Goal: Information Seeking & Learning: Learn about a topic

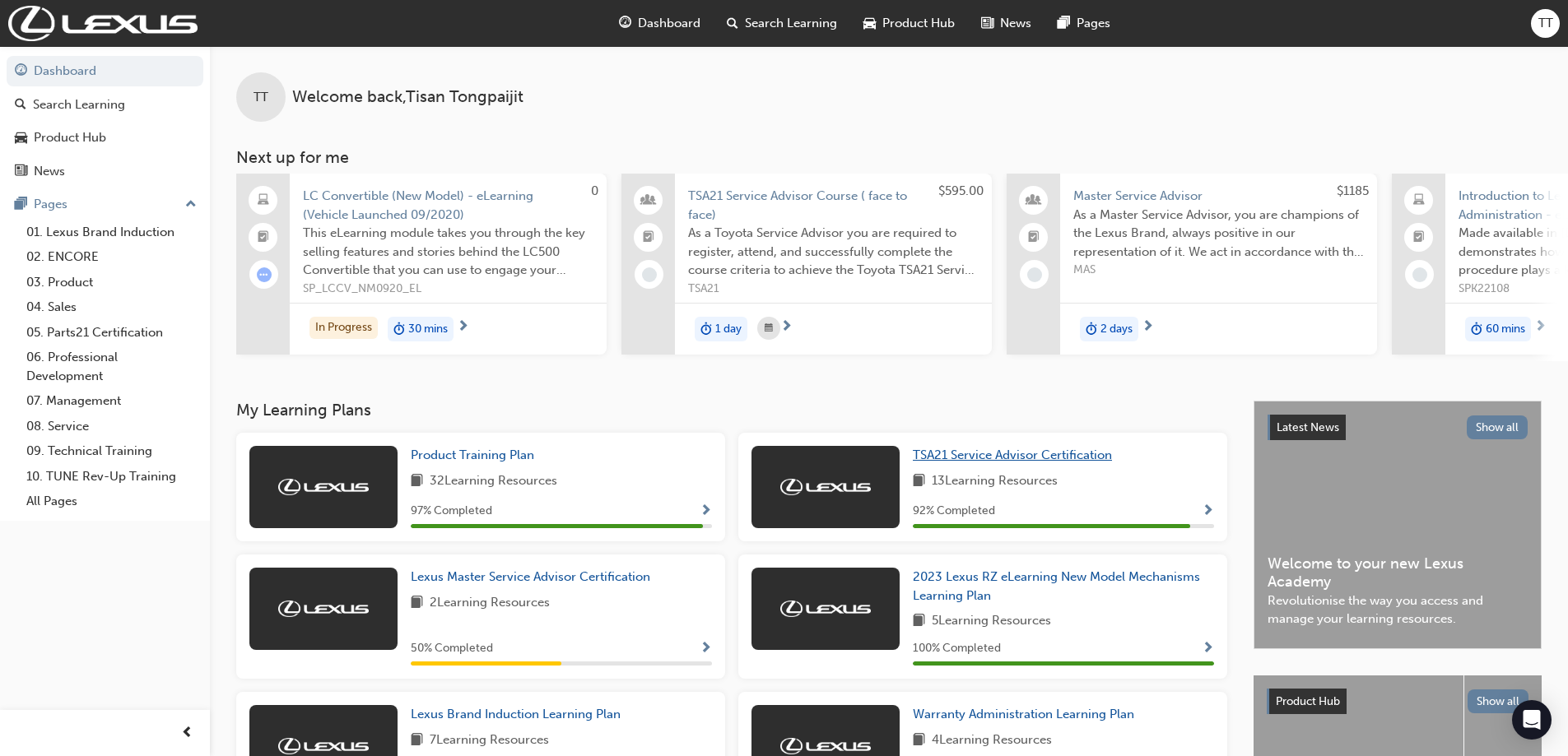
click at [995, 461] on span "TSA21 Service Advisor Certification" at bounding box center [1012, 455] width 200 height 15
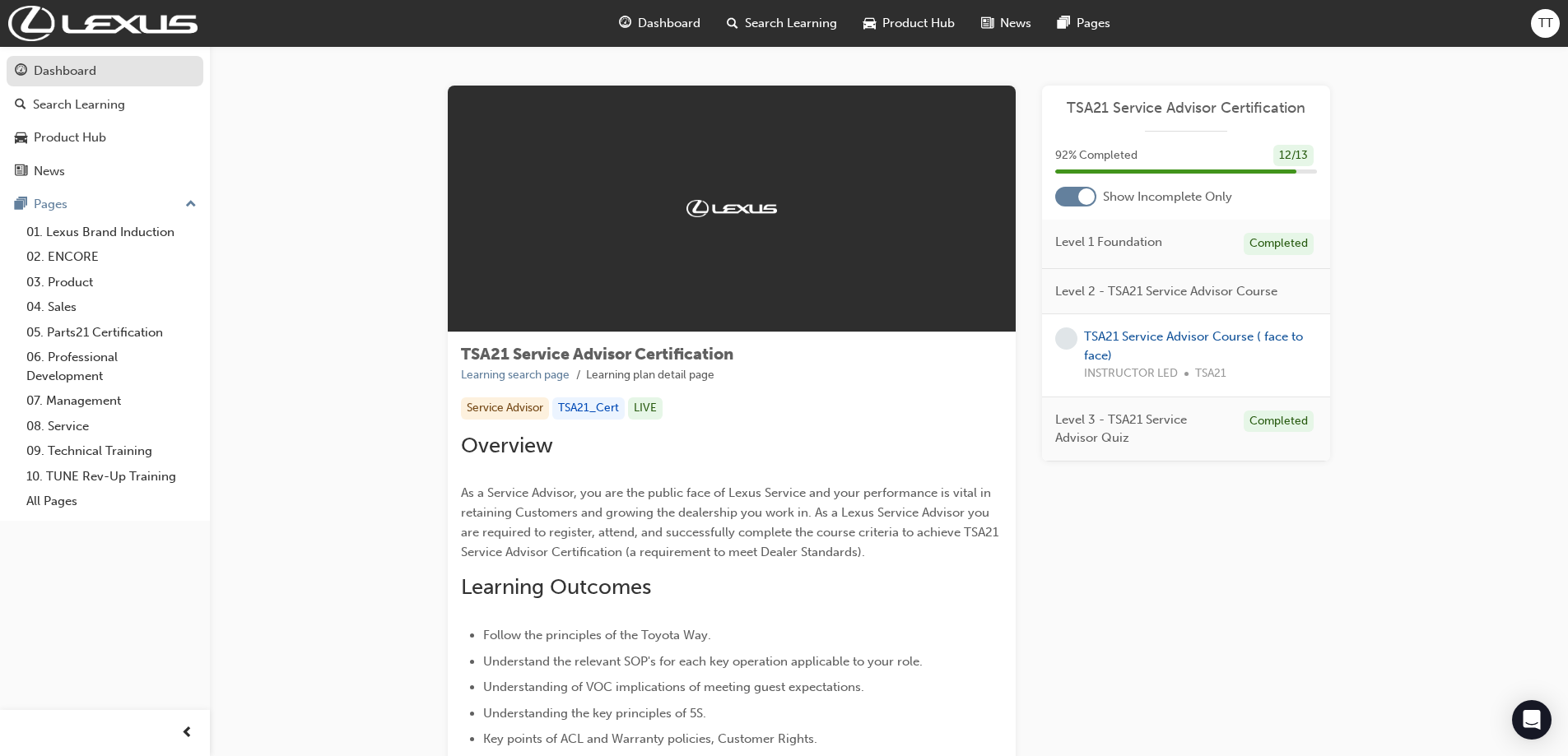
click at [94, 72] on div "Dashboard" at bounding box center [64, 72] width 62 height 19
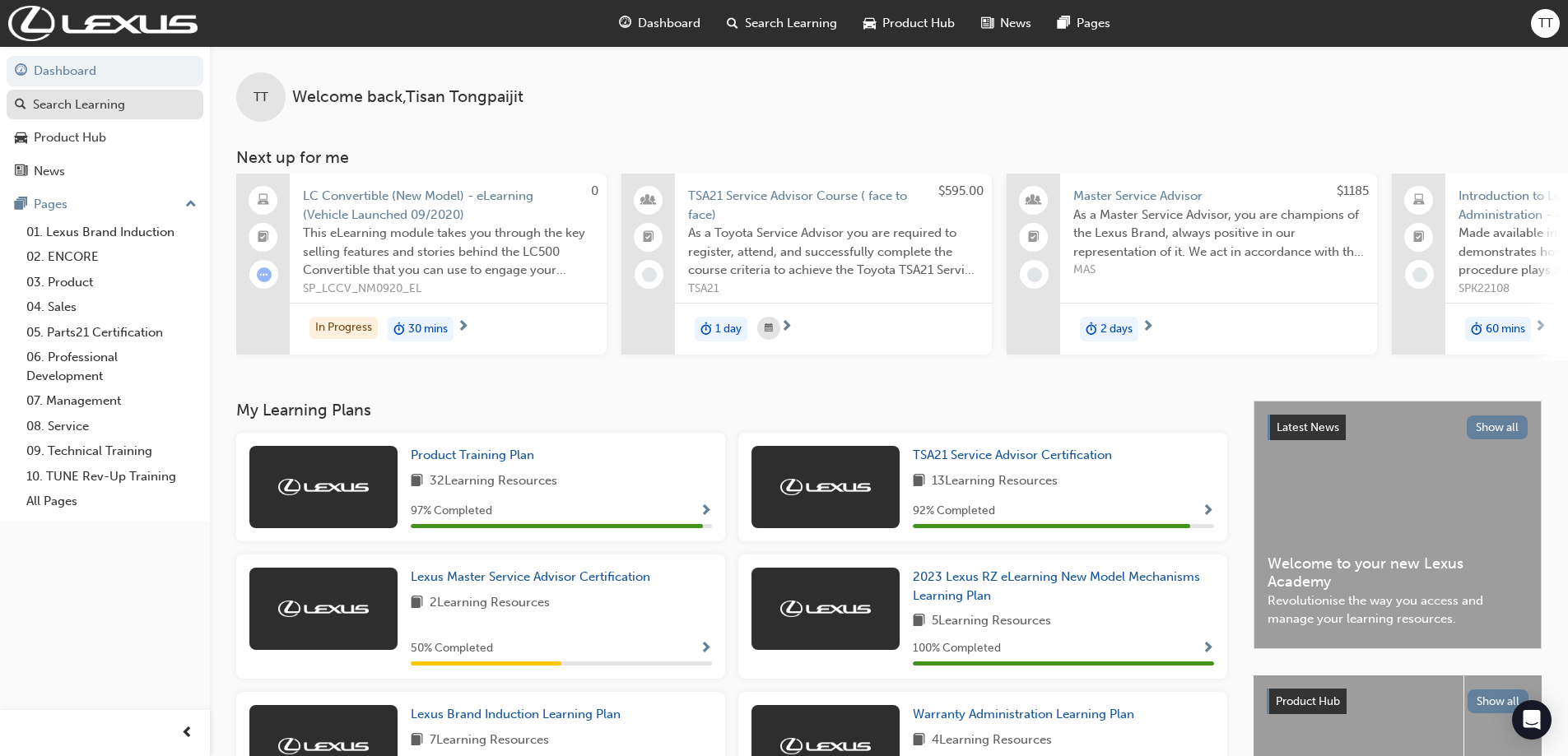
click at [143, 117] on link "Search Learning" at bounding box center [105, 105] width 197 height 31
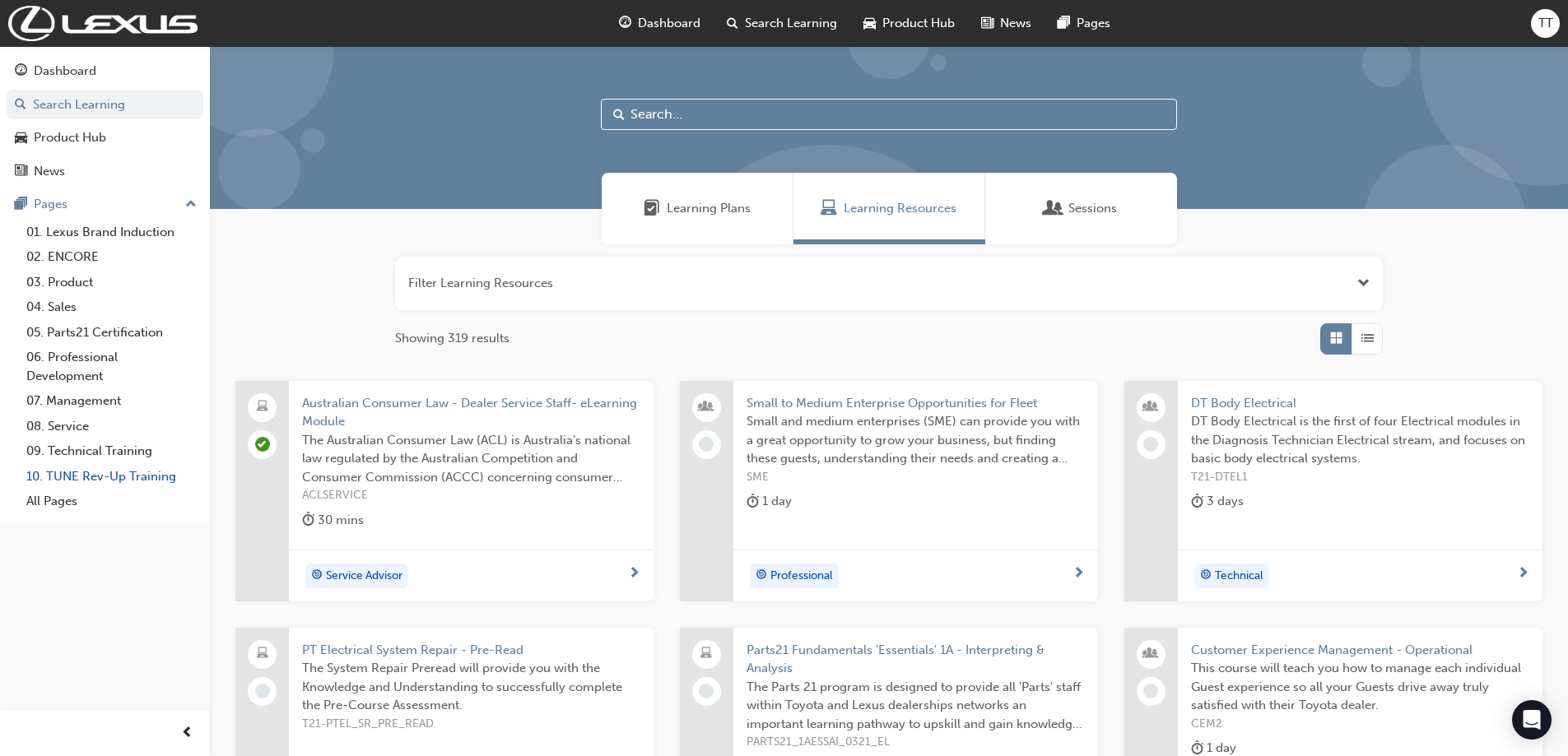
click at [129, 482] on link "10. TUNE Rev-Up Training" at bounding box center [112, 476] width 183 height 26
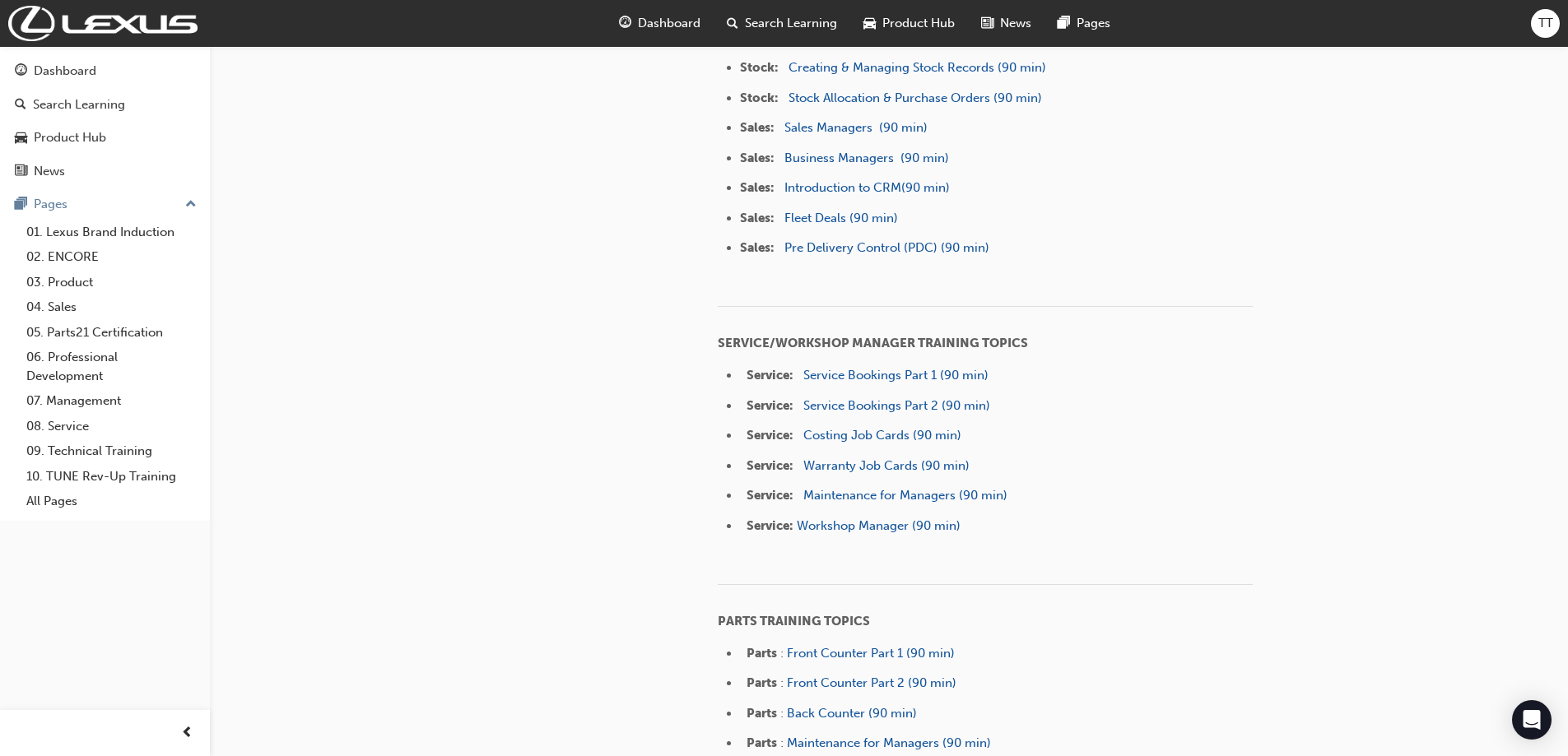
scroll to position [1069, 0]
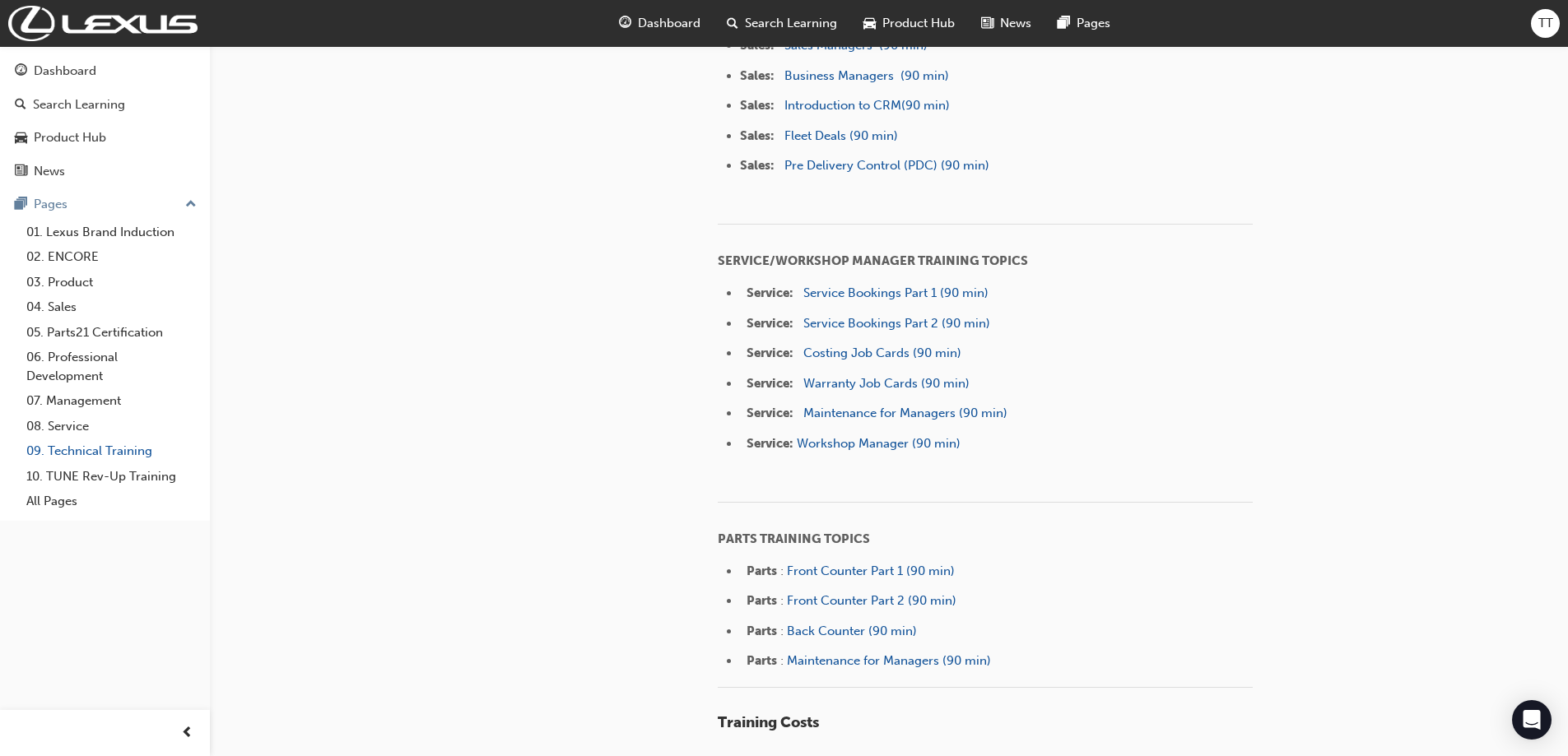
click at [118, 453] on link "09. Technical Training" at bounding box center [112, 451] width 183 height 26
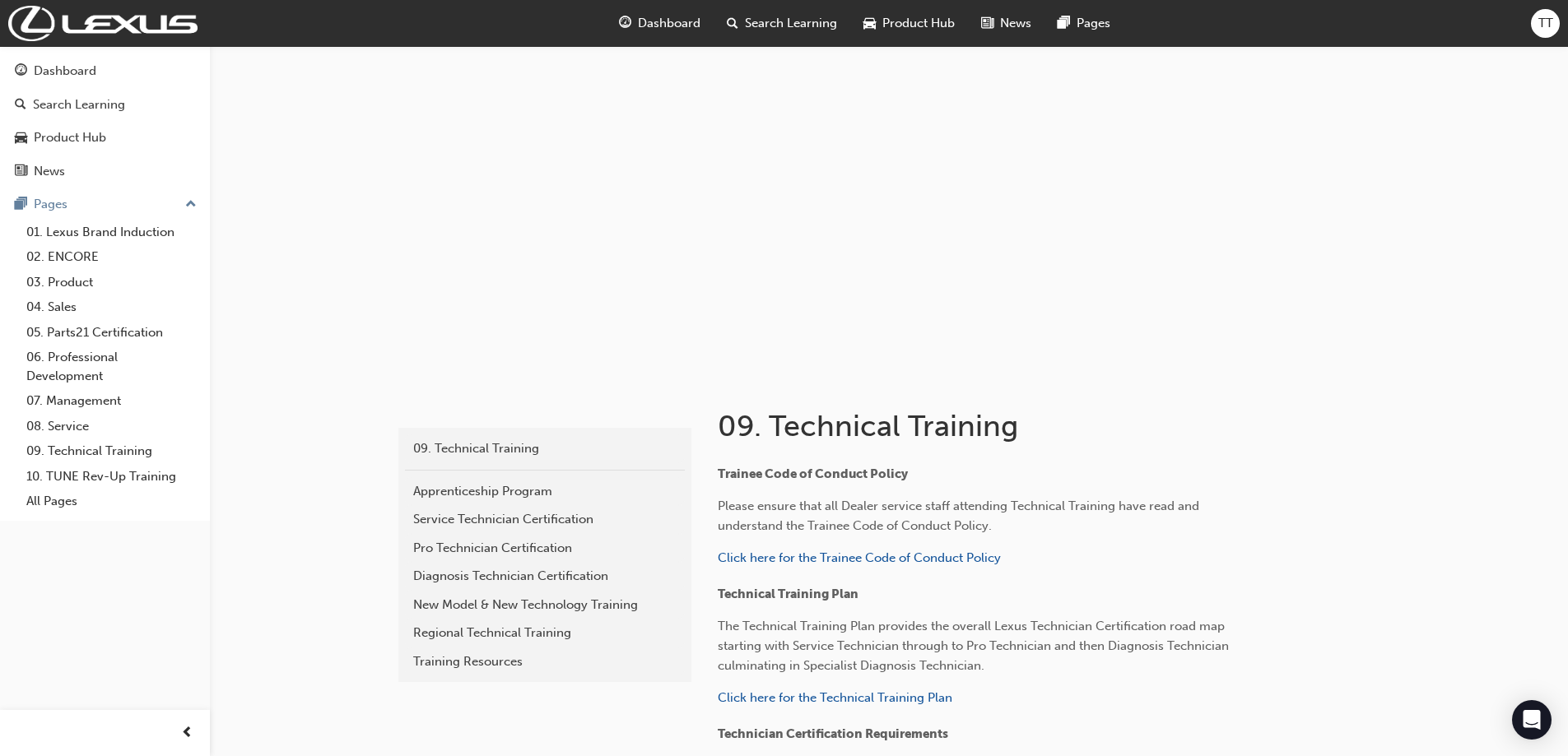
click at [1550, 27] on span "TT" at bounding box center [1546, 24] width 15 height 19
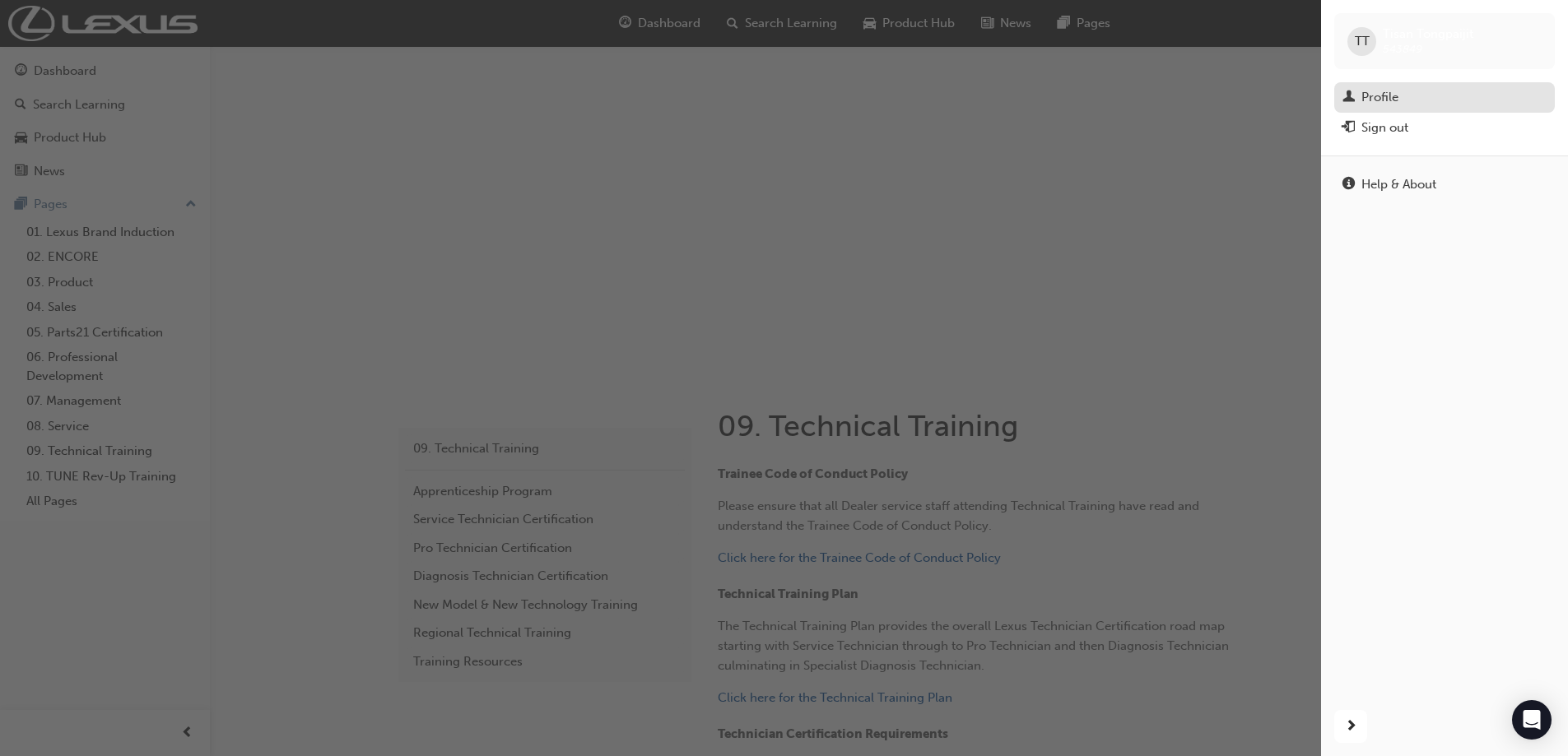
click at [1399, 96] on div "Profile" at bounding box center [1445, 97] width 204 height 21
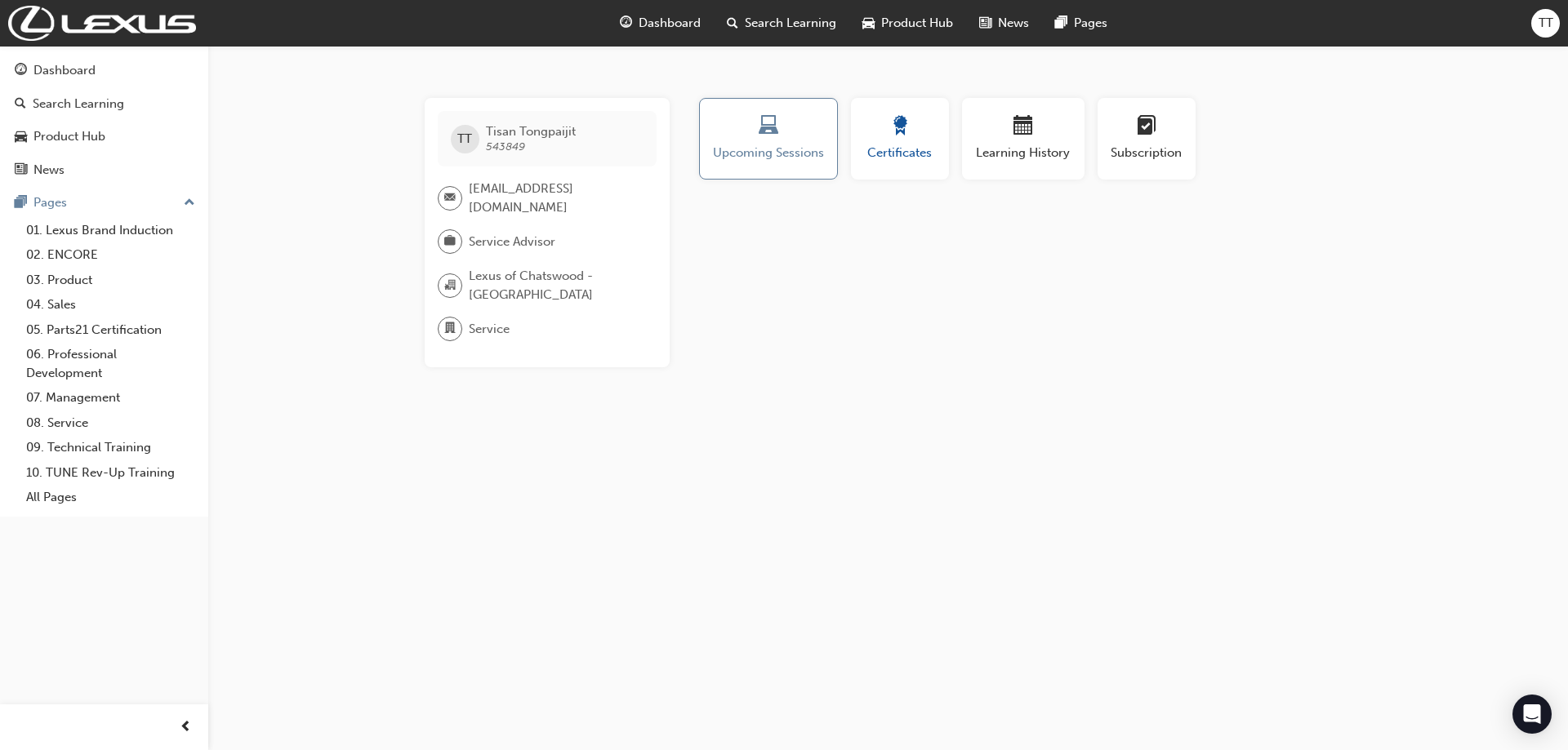
click at [901, 165] on button "Certificates" at bounding box center [899, 138] width 98 height 81
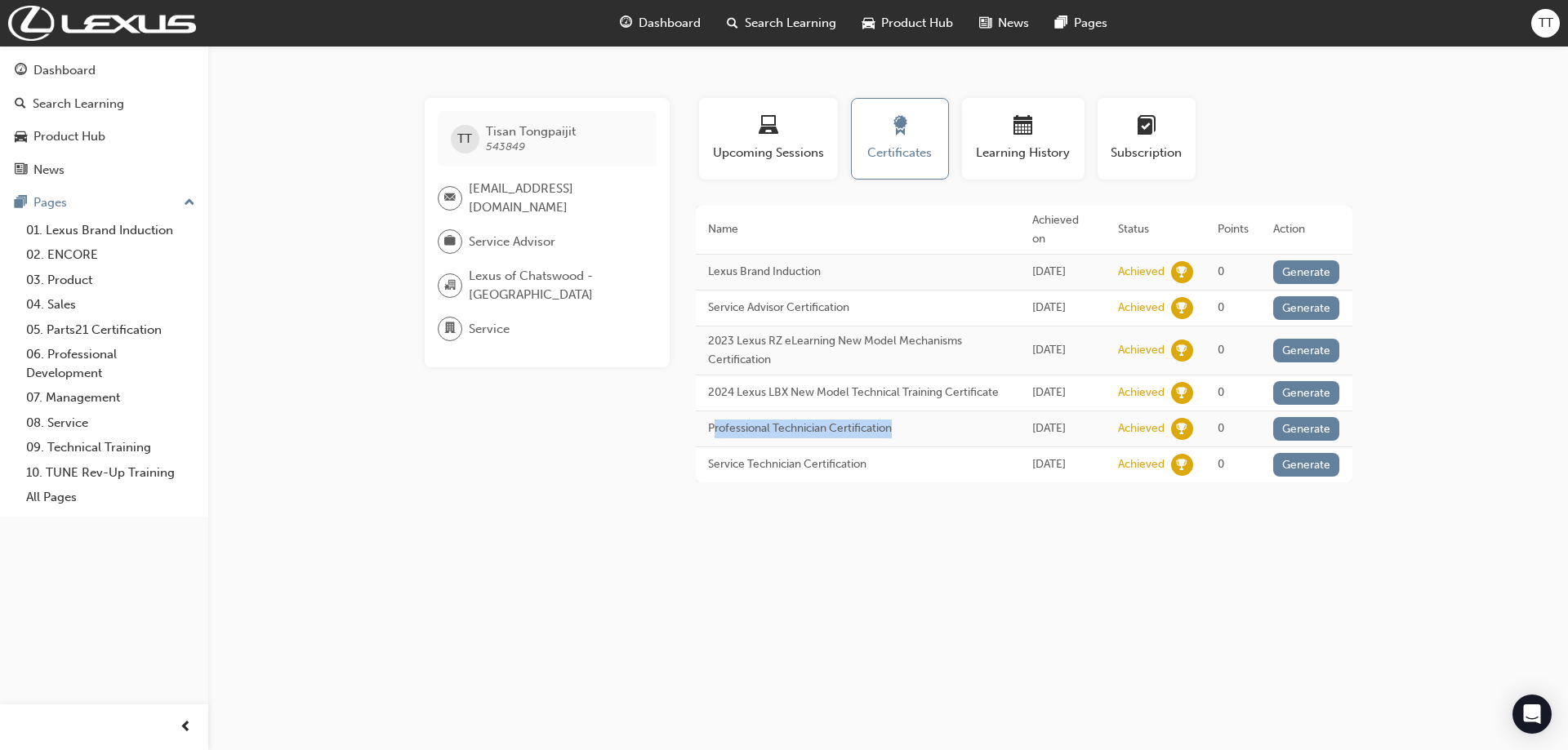
drag, startPoint x: 712, startPoint y: 449, endPoint x: 920, endPoint y: 452, distance: 208.0
click at [920, 447] on td "Professional Technician Certification" at bounding box center [857, 429] width 325 height 36
click at [776, 140] on div "Upcoming Sessions" at bounding box center [768, 138] width 115 height 46
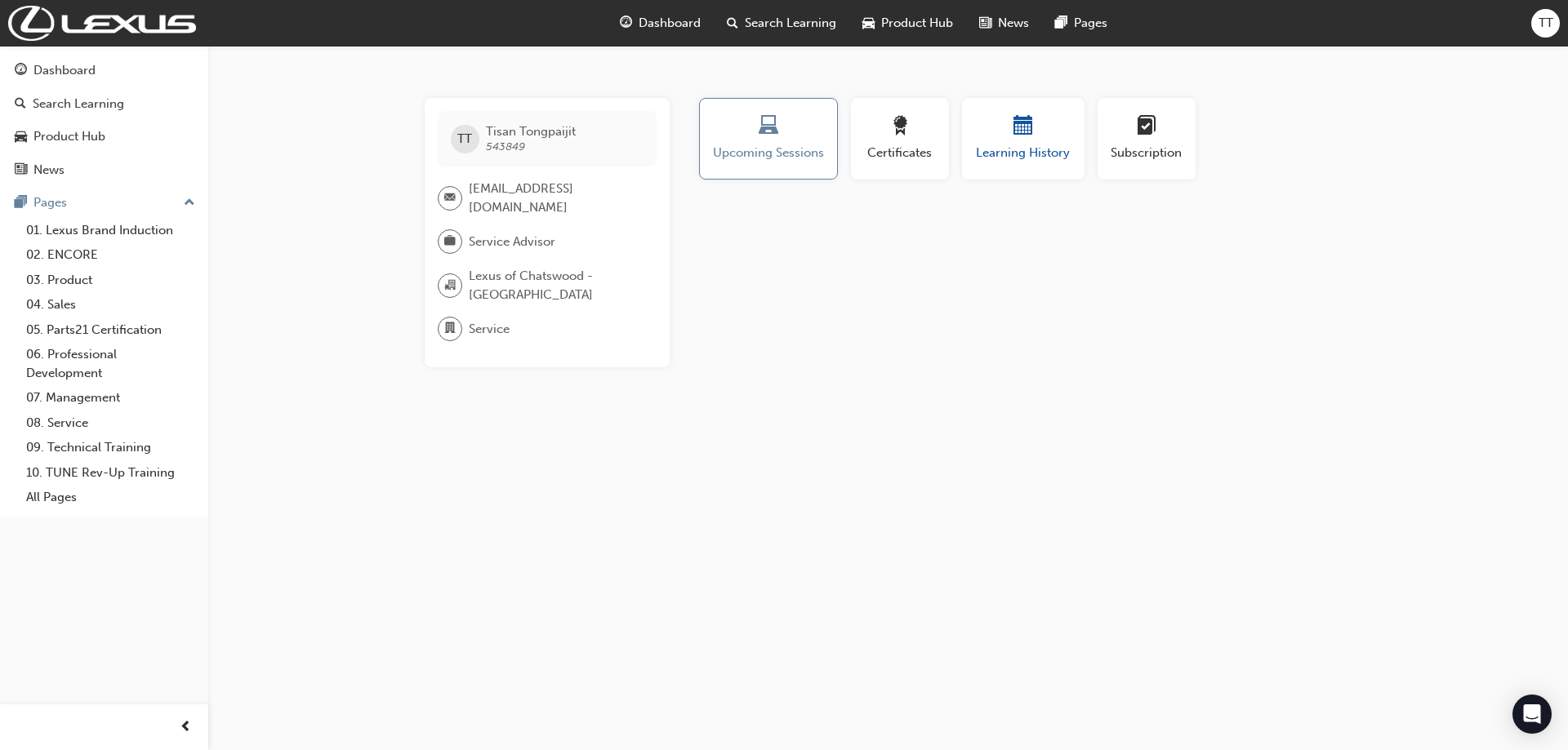
click at [1029, 139] on div "Learning History" at bounding box center [1022, 138] width 98 height 46
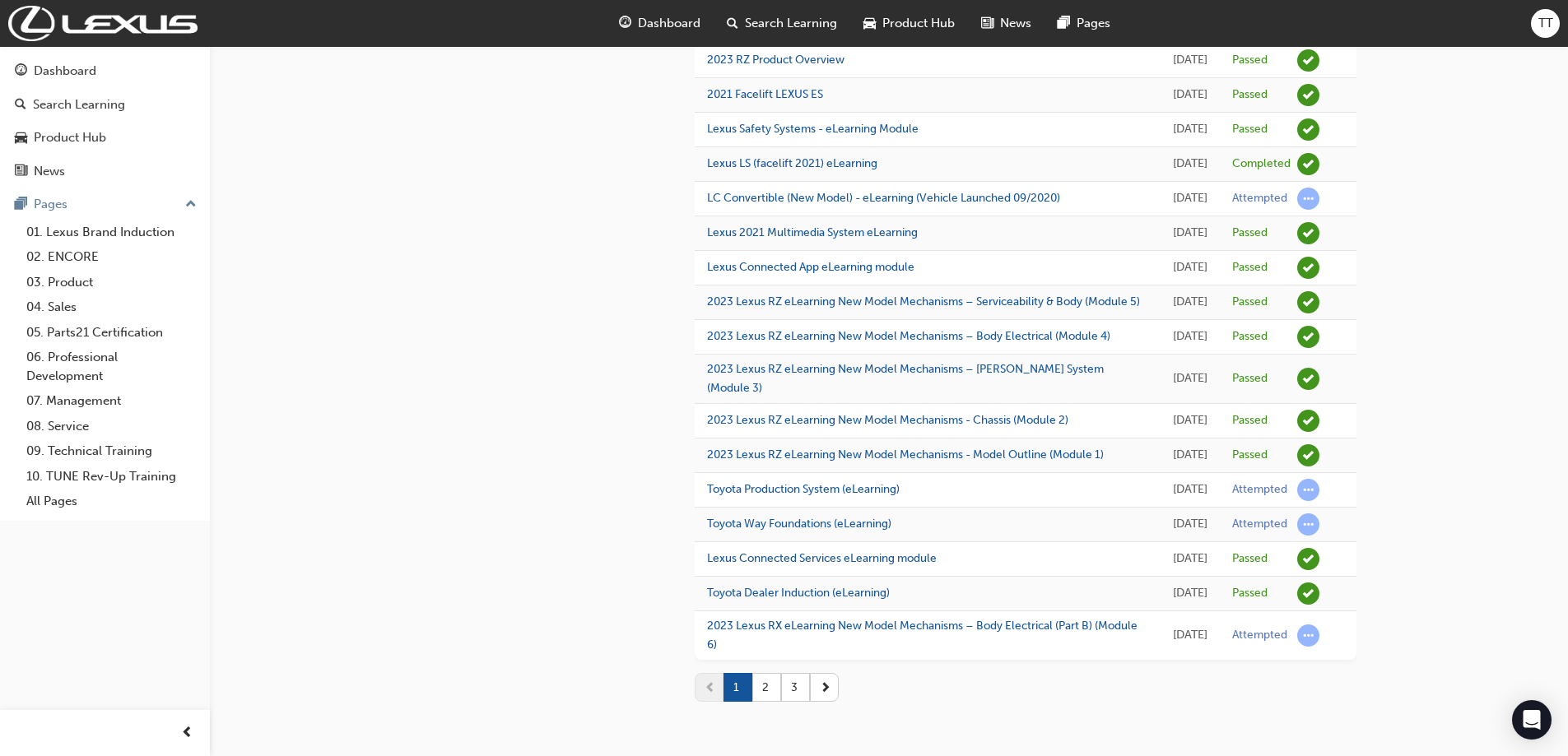
scroll to position [1822, 0]
click at [831, 695] on button "button" at bounding box center [824, 687] width 29 height 29
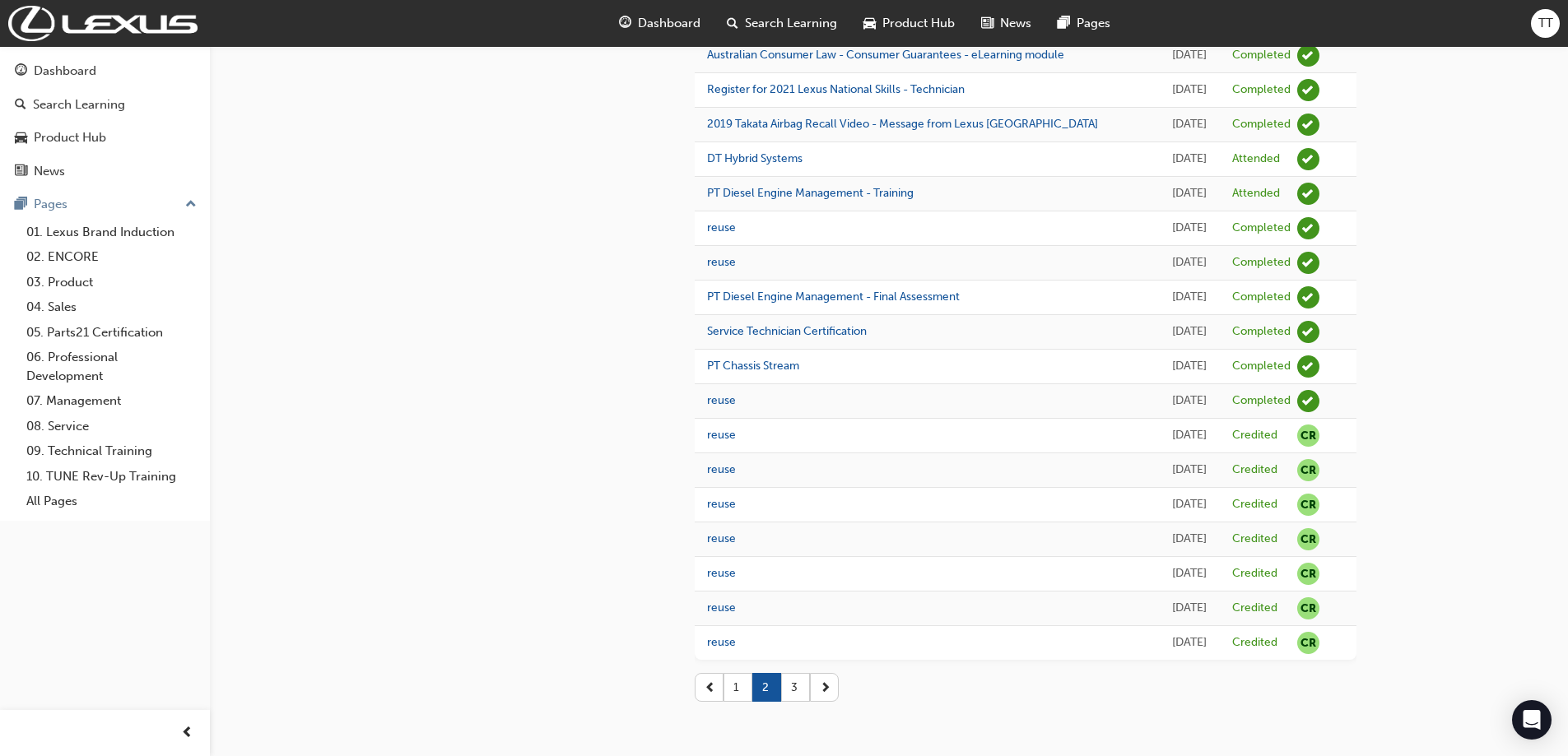
scroll to position [1689, 0]
click at [818, 687] on button "button" at bounding box center [824, 687] width 29 height 29
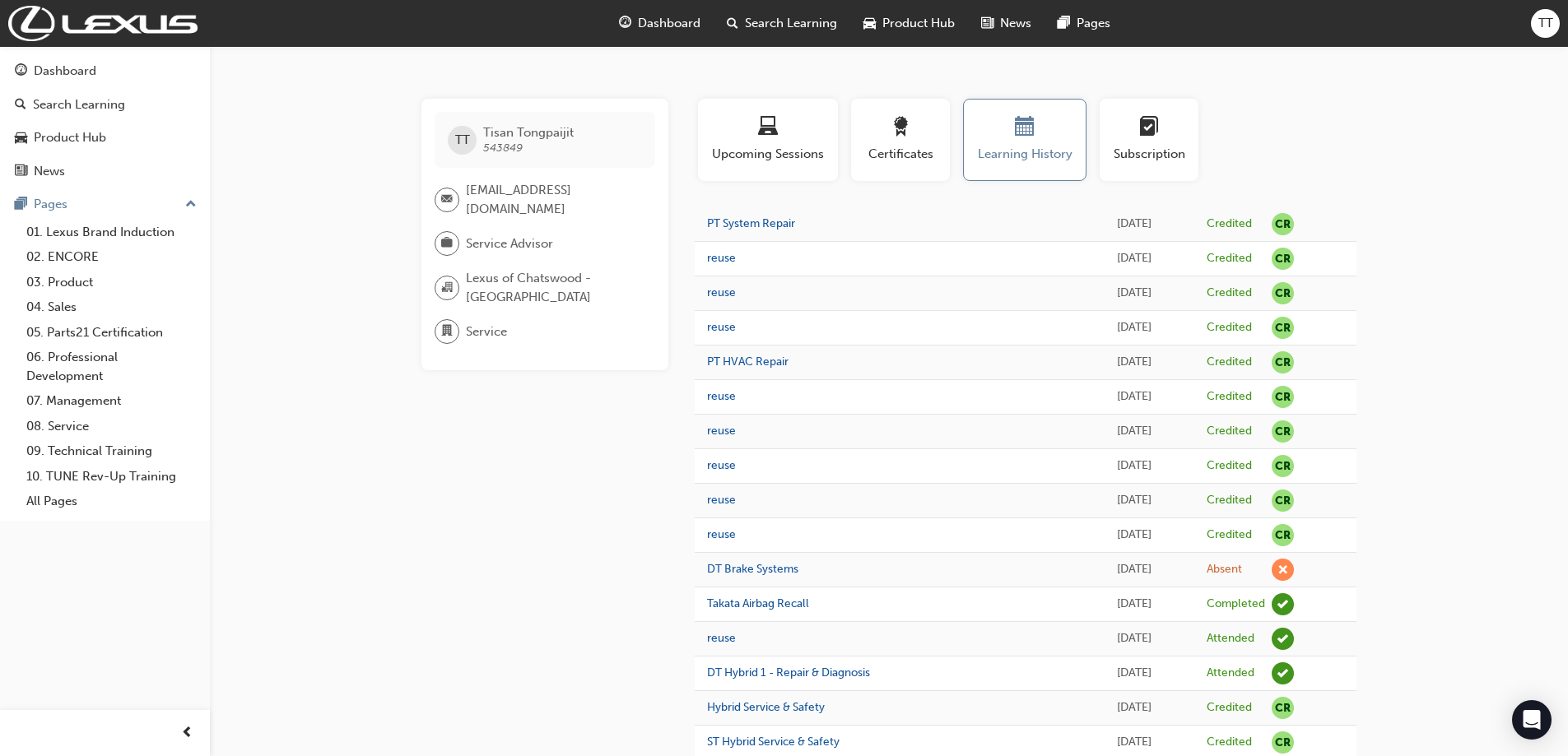
scroll to position [203, 0]
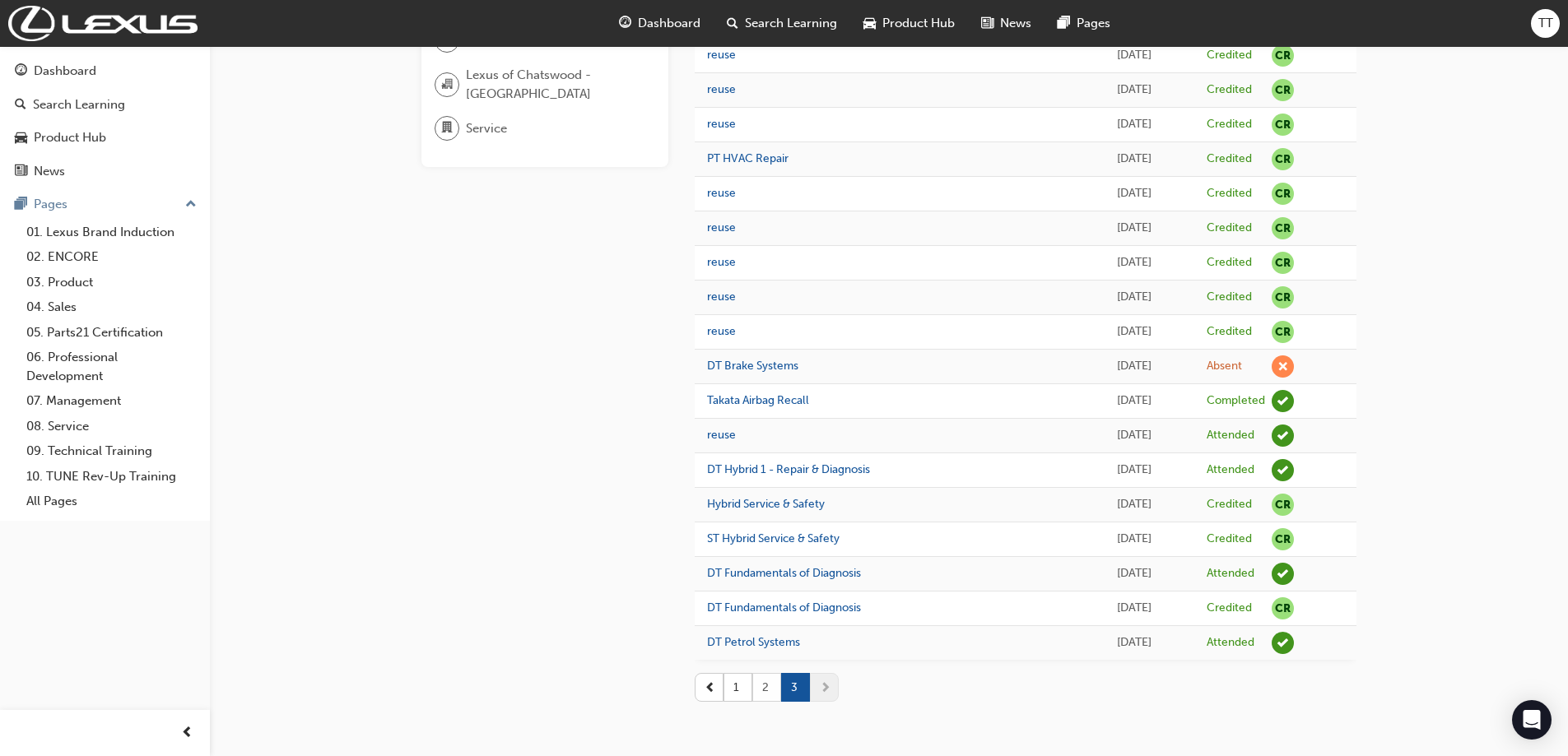
click at [764, 692] on button "2" at bounding box center [767, 687] width 29 height 29
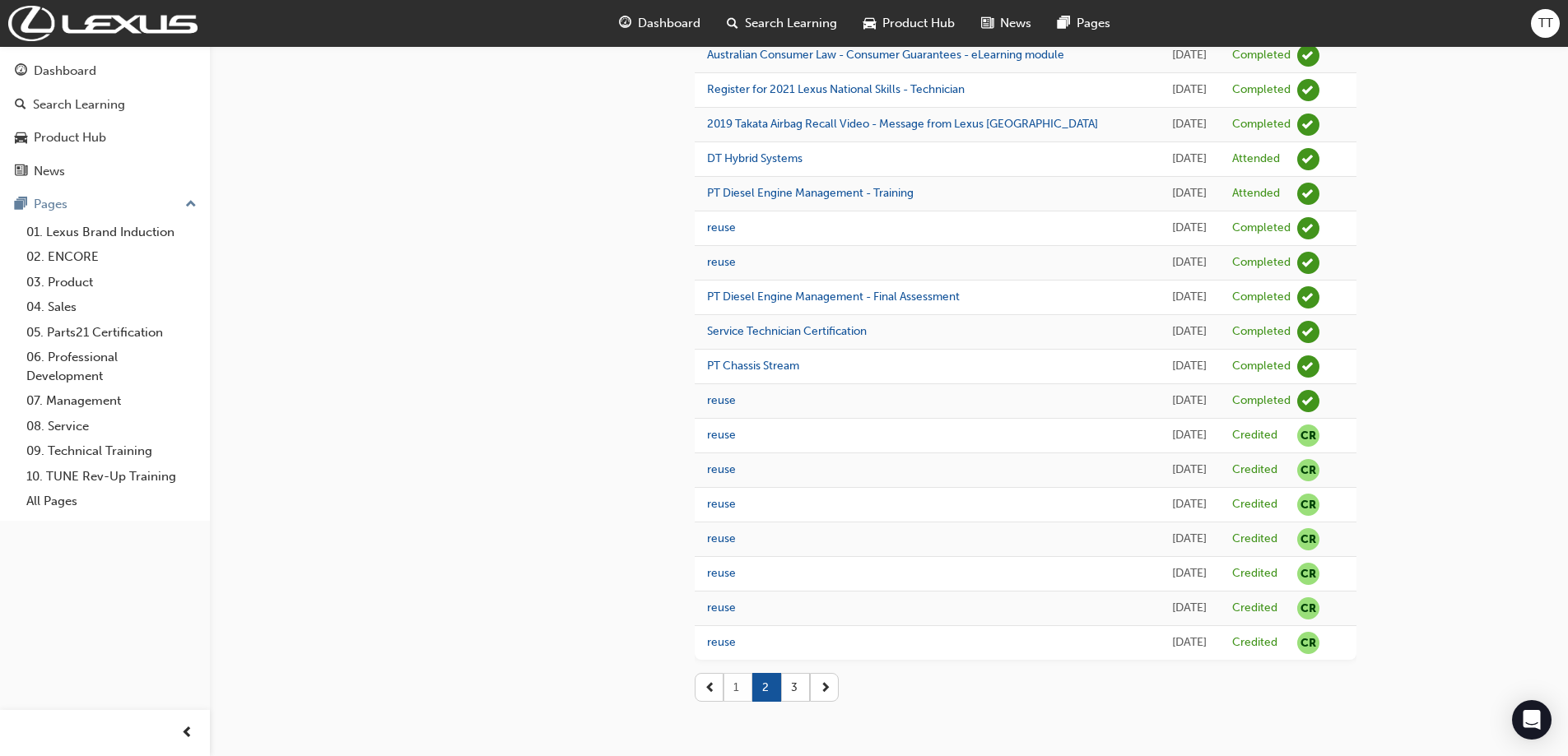
click at [741, 687] on button "1" at bounding box center [737, 687] width 29 height 29
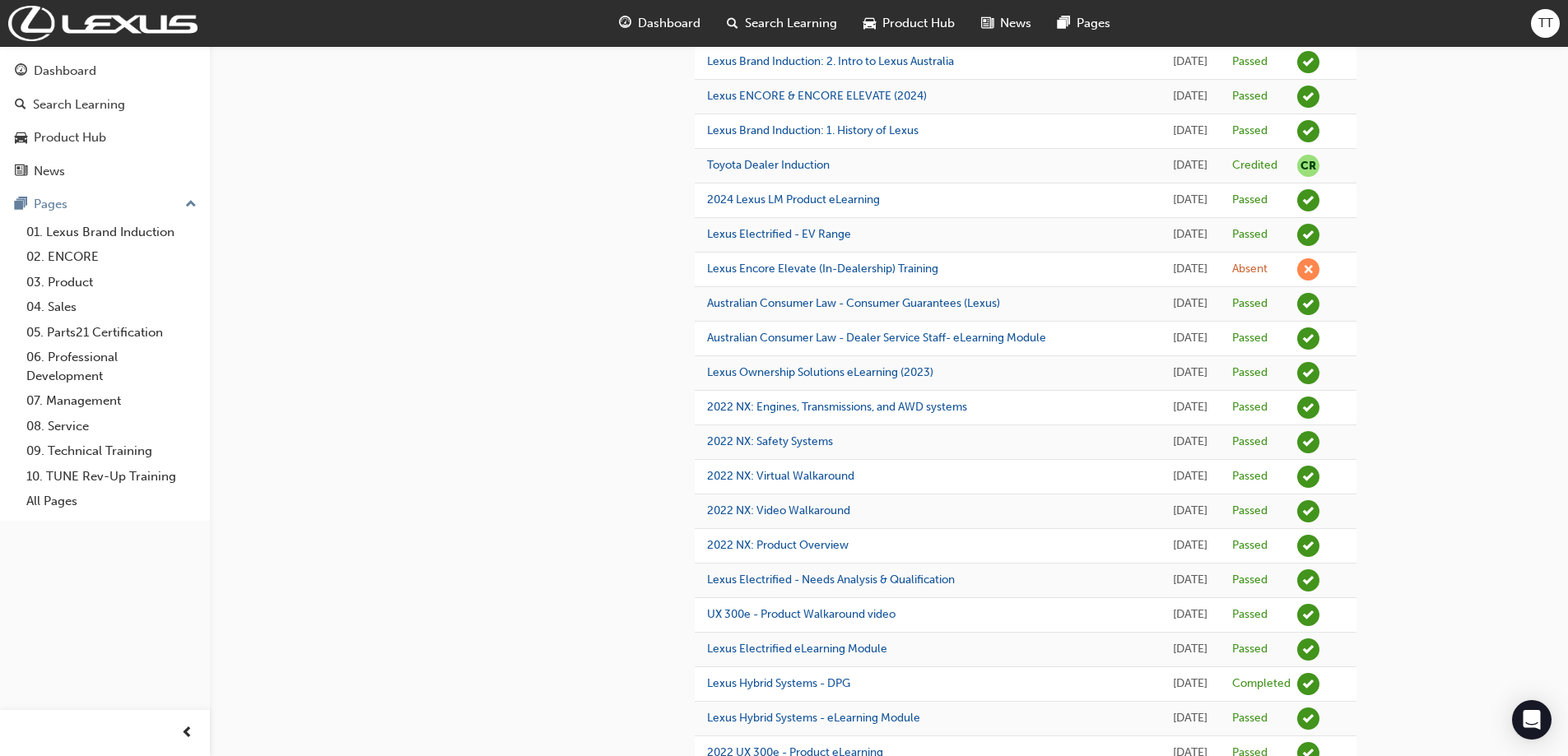
scroll to position [0, 0]
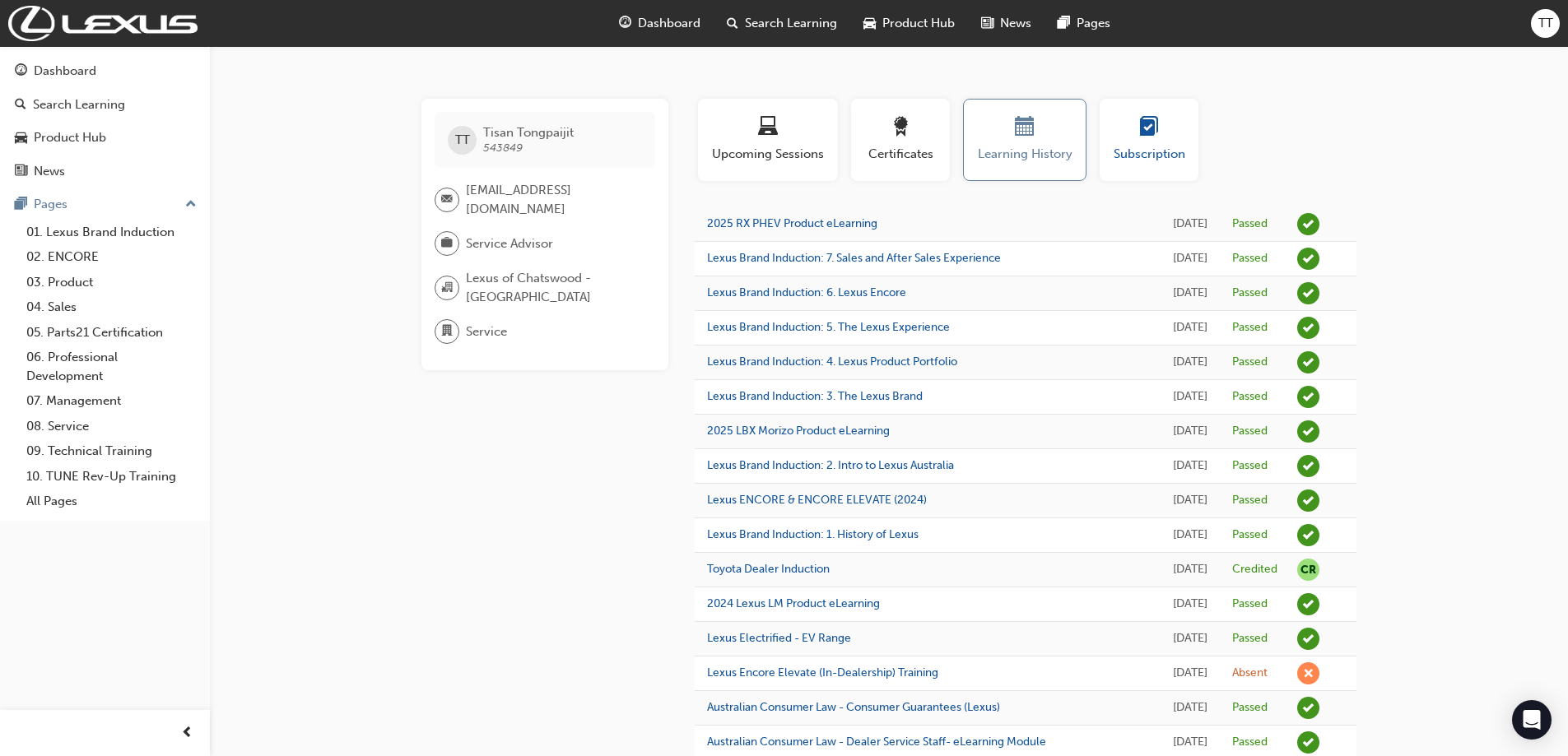
click at [1139, 157] on span "Subscription" at bounding box center [1149, 155] width 74 height 19
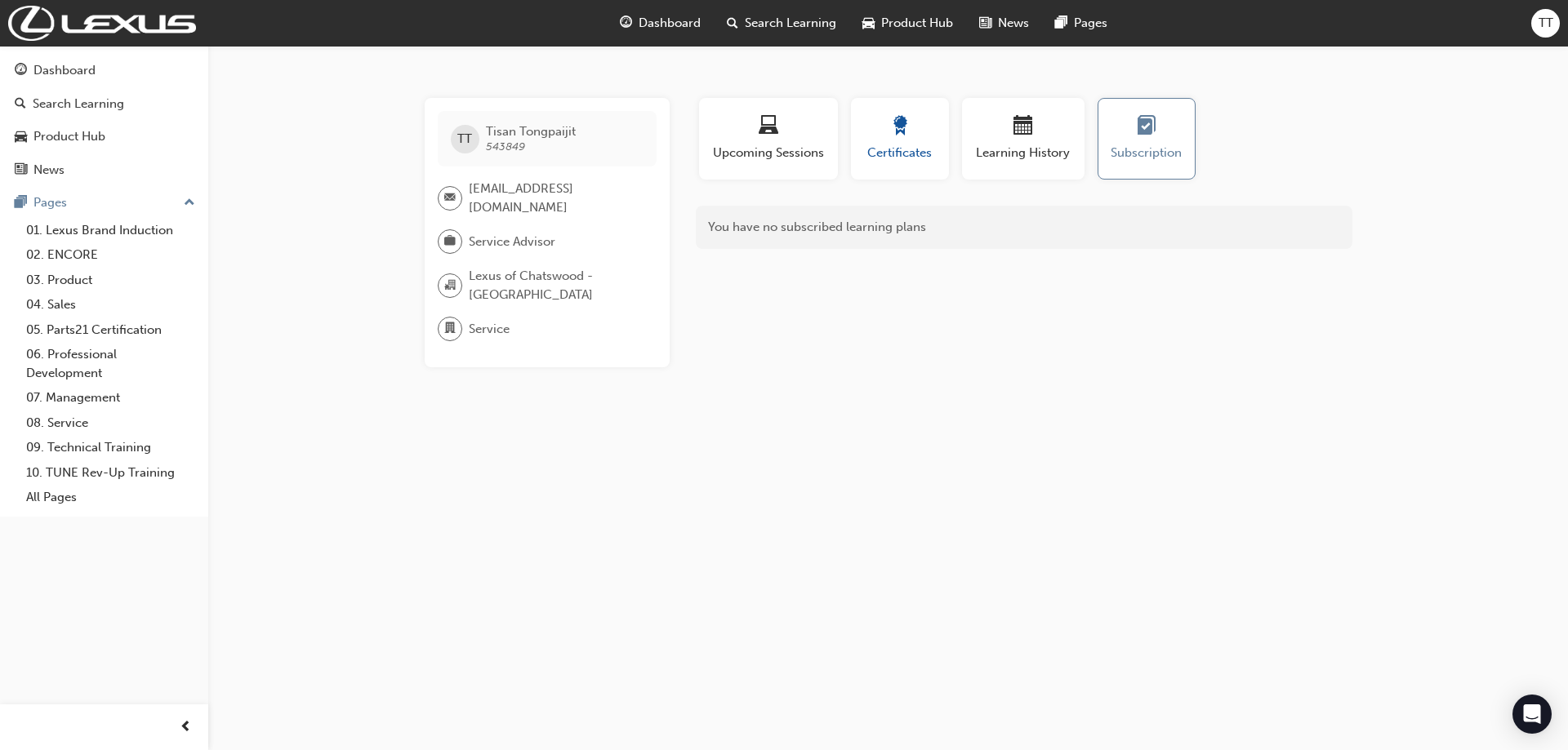
click at [935, 127] on div "button" at bounding box center [900, 128] width 74 height 26
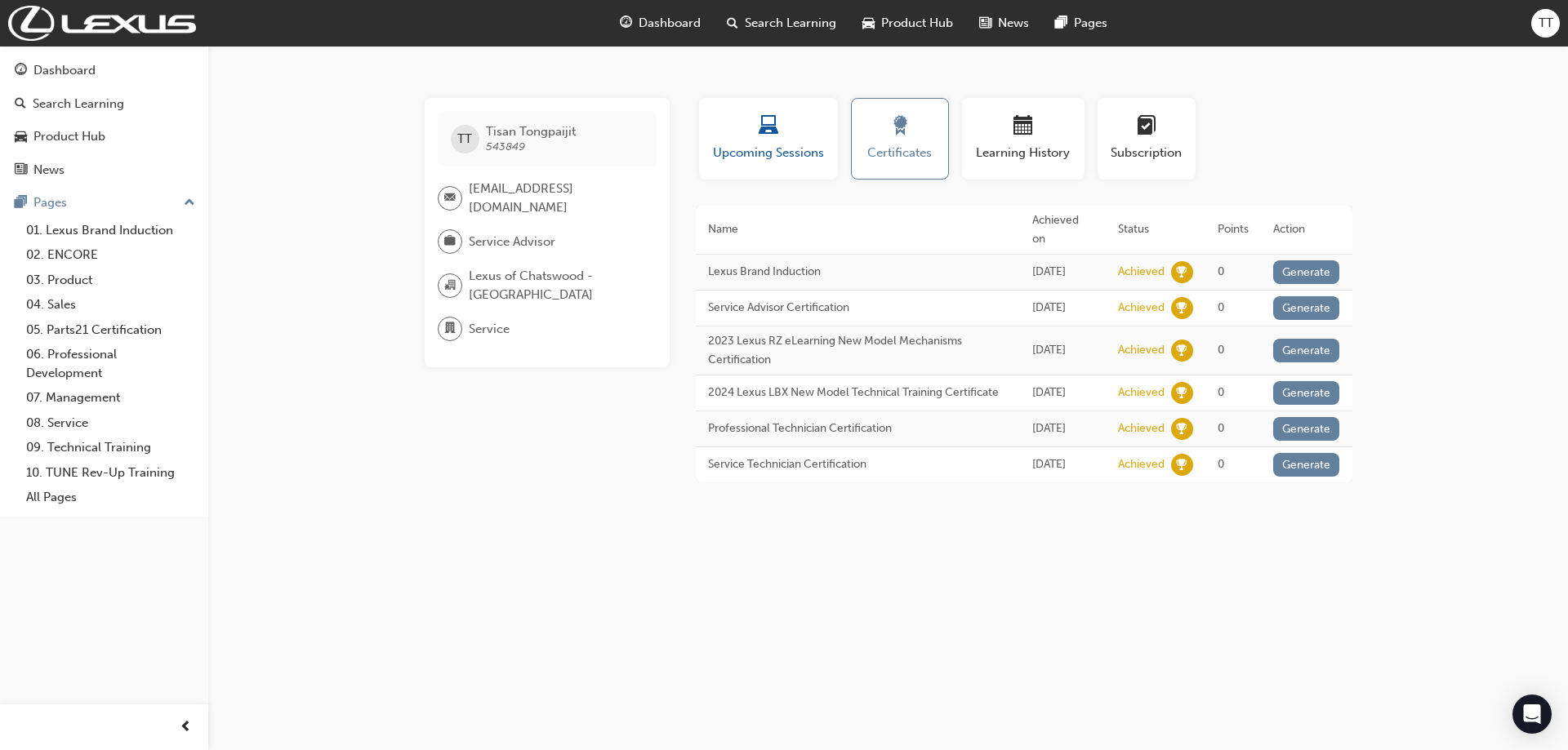
click at [751, 142] on div "Upcoming Sessions" at bounding box center [768, 138] width 115 height 46
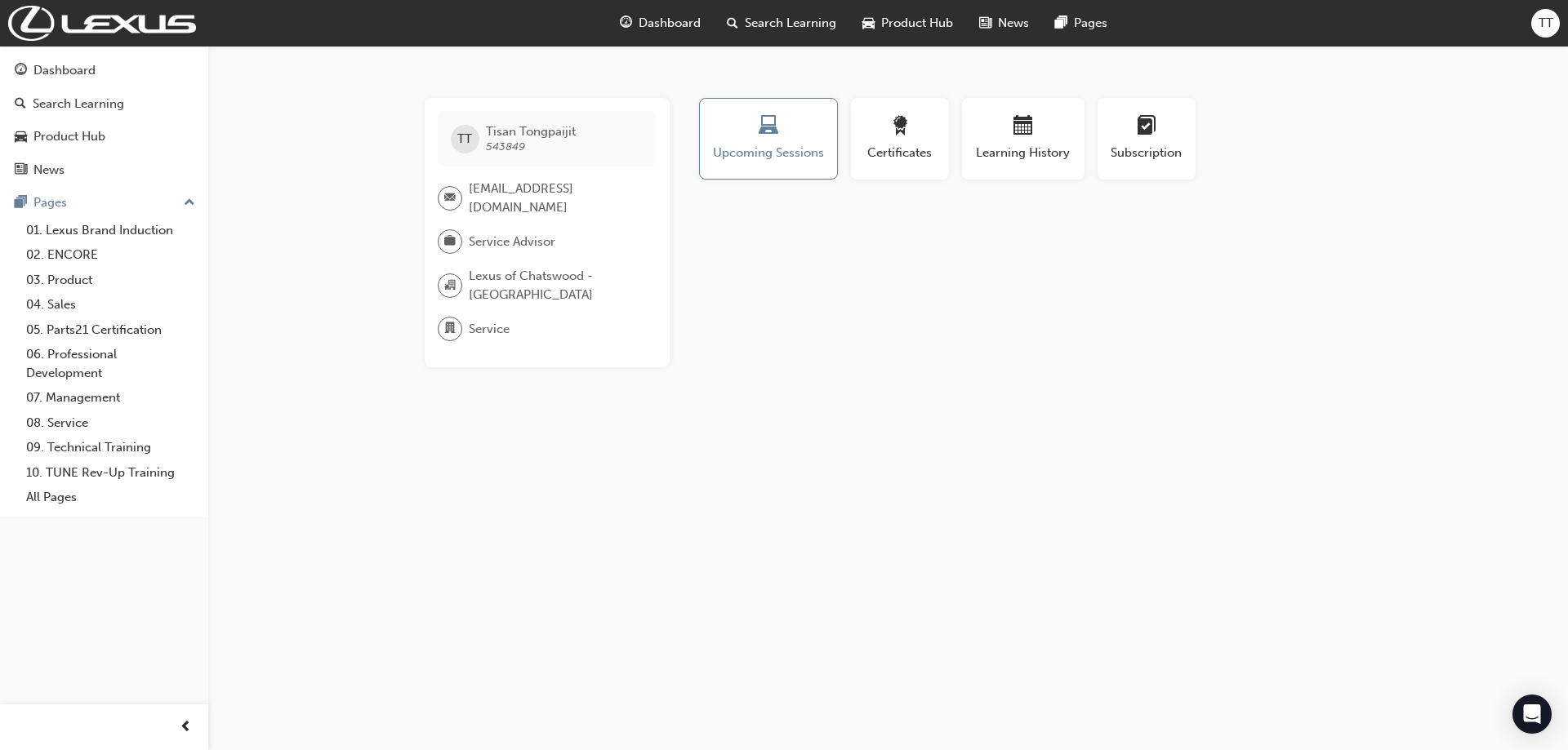
click at [912, 31] on span "Product Hub" at bounding box center [917, 24] width 72 height 19
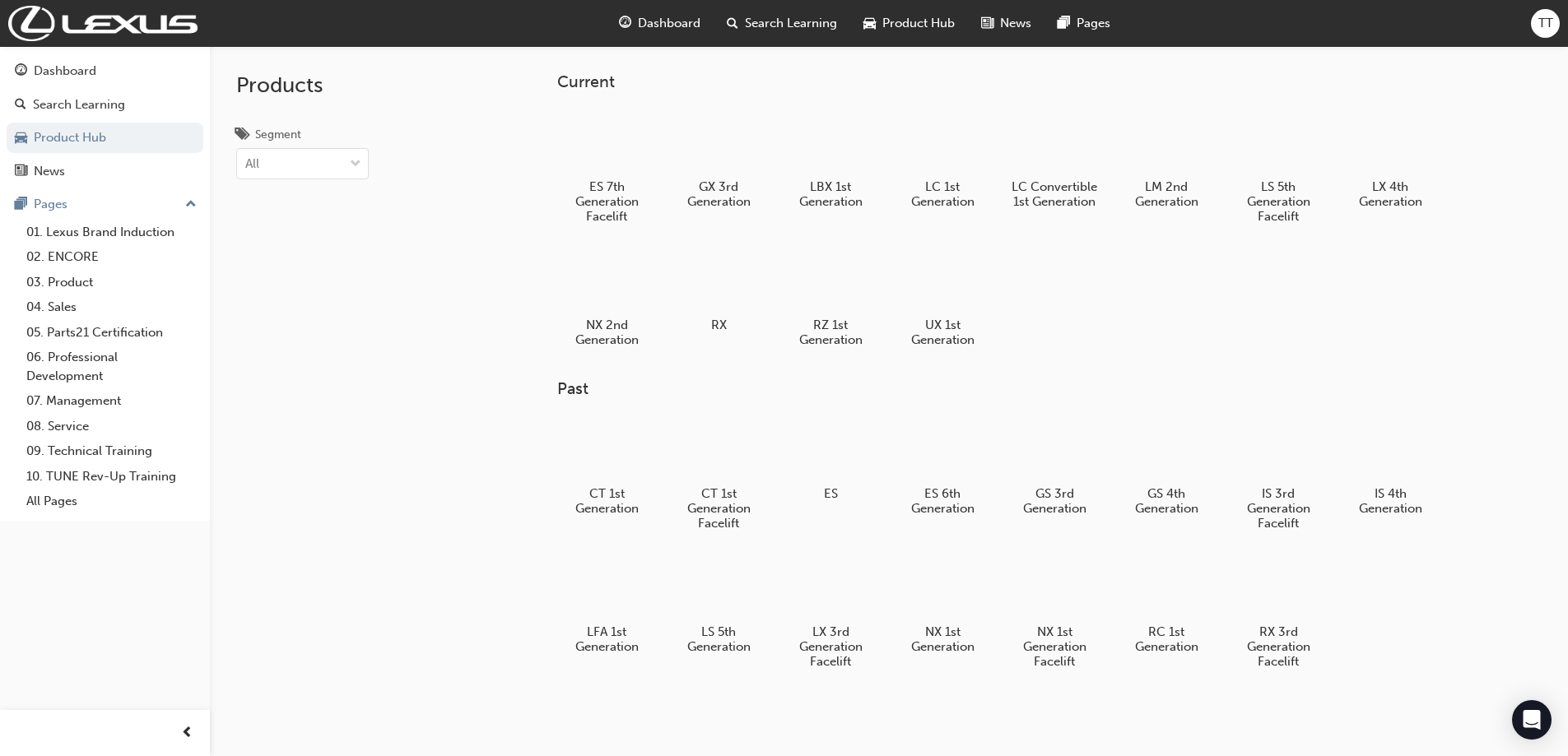
click at [652, 24] on span "Dashboard" at bounding box center [668, 24] width 62 height 19
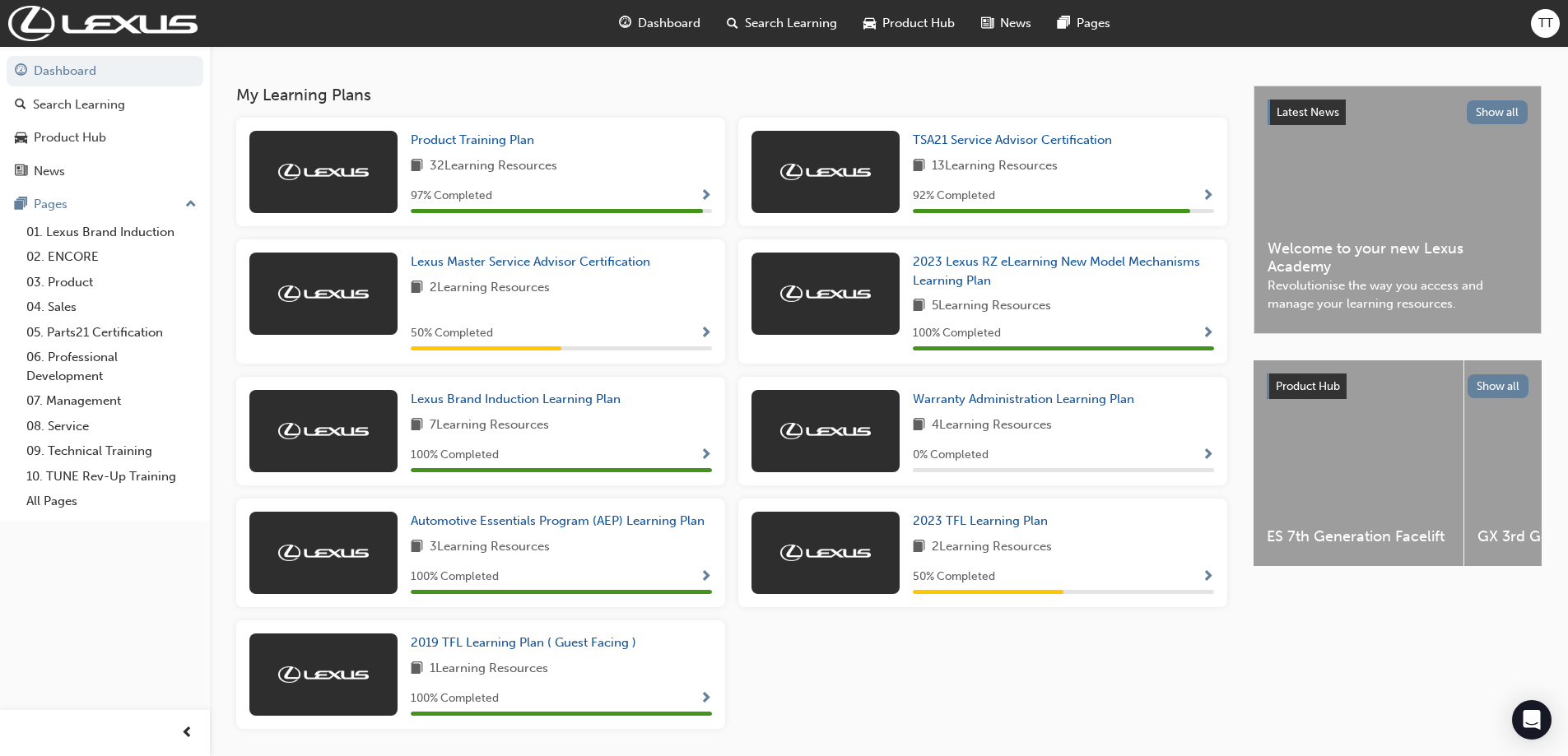
scroll to position [329, 0]
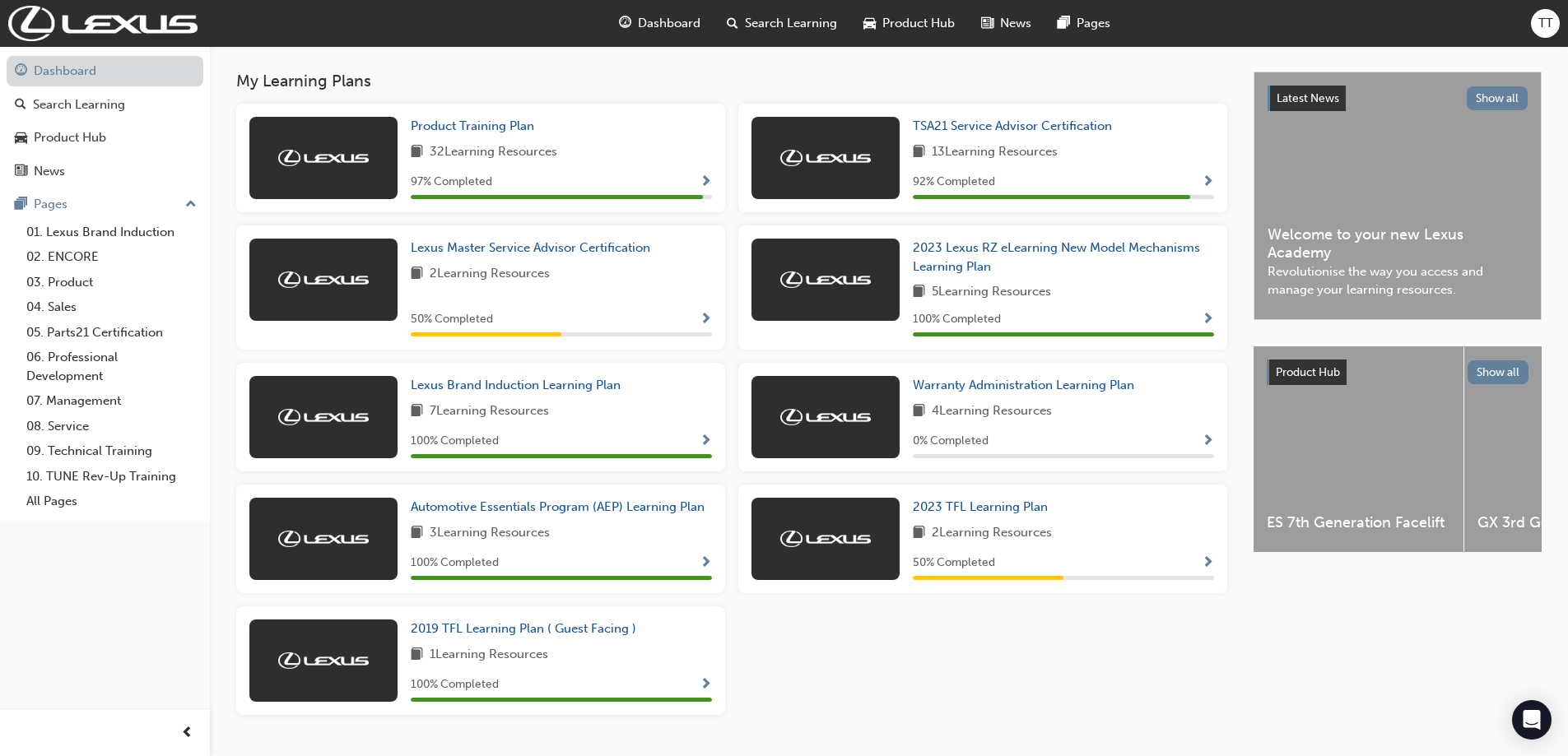
click at [78, 81] on link "Dashboard" at bounding box center [105, 72] width 197 height 31
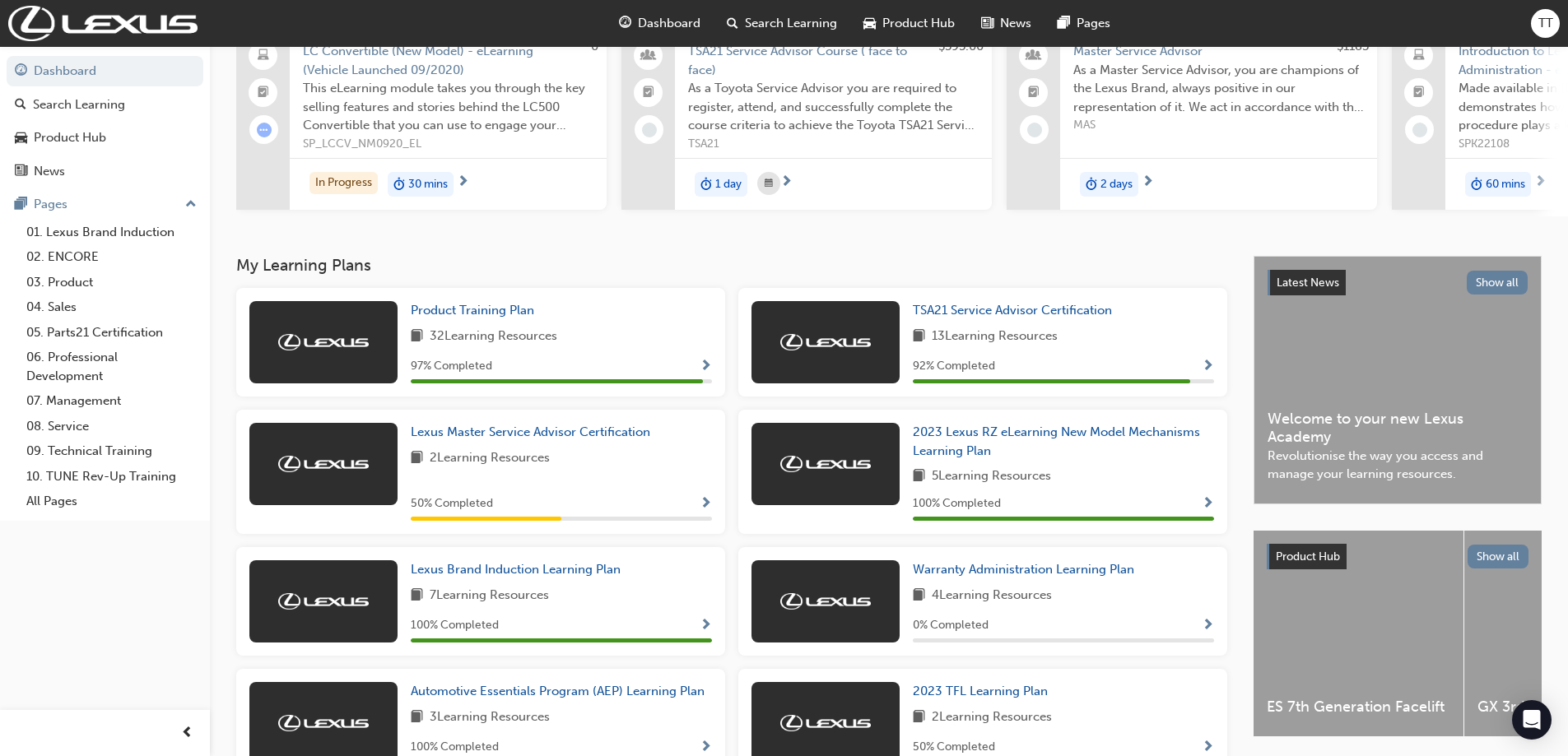
scroll to position [0, 0]
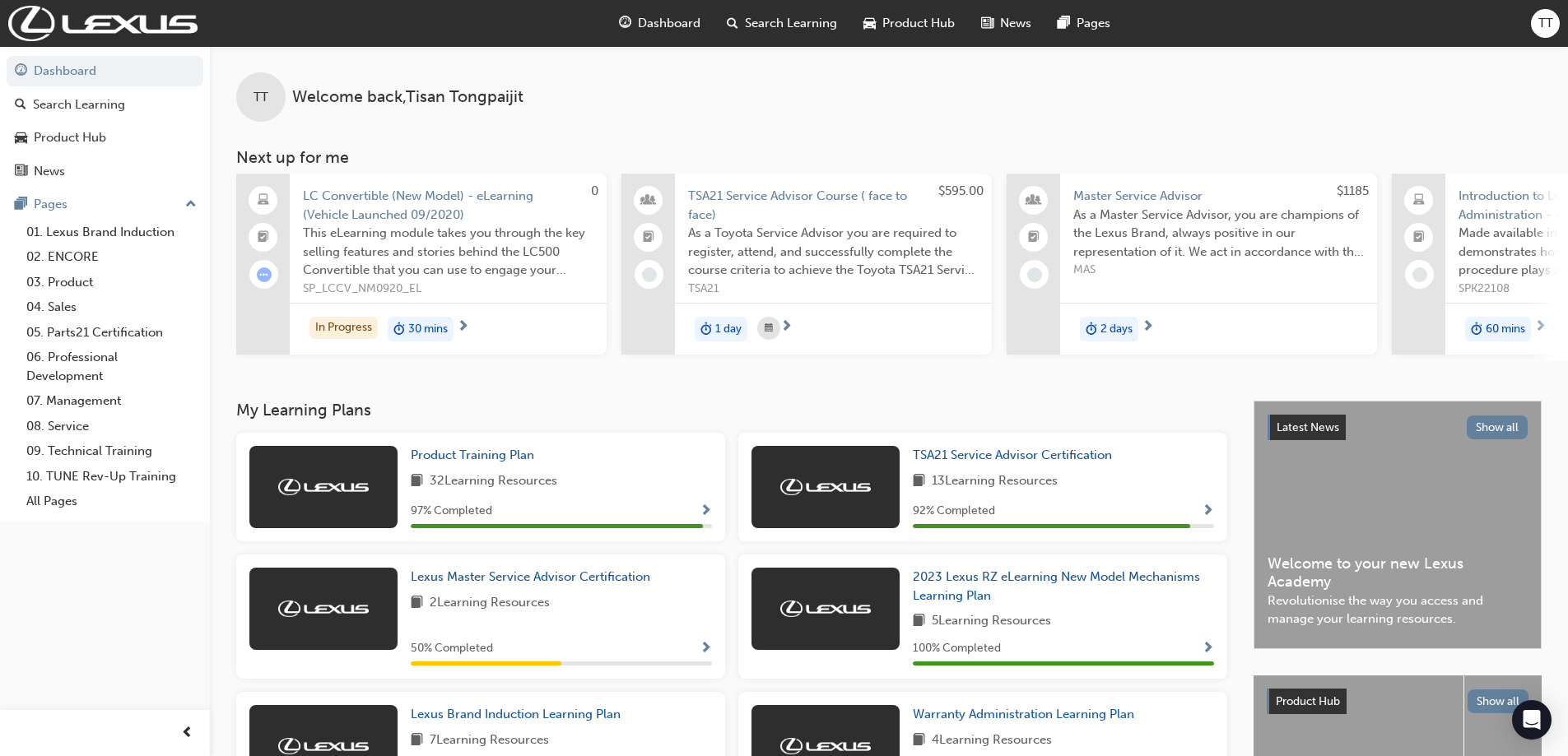
click at [673, 30] on span "Dashboard" at bounding box center [668, 24] width 62 height 19
